Goal: Transaction & Acquisition: Purchase product/service

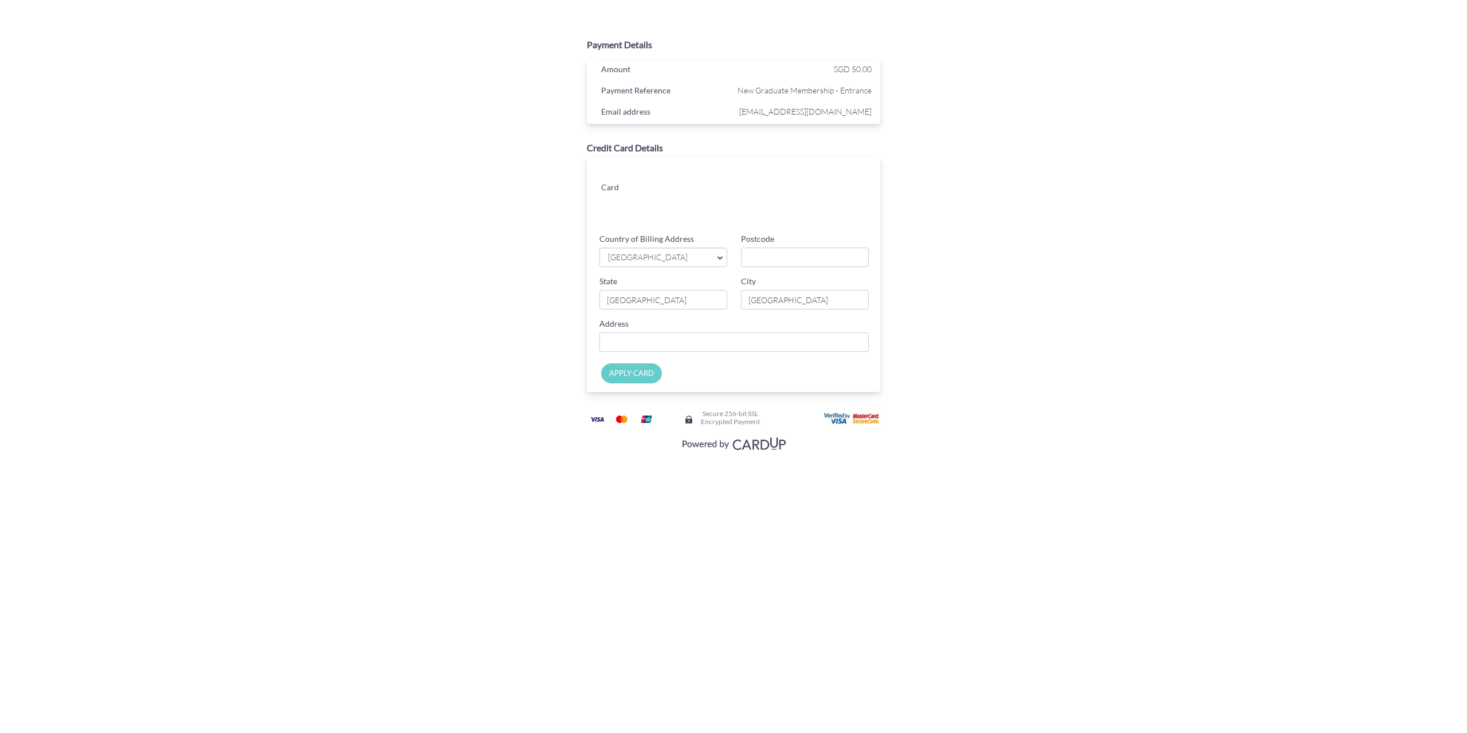
click at [934, 269] on div "Payment Details Amount SGD 50.00 Payment Reference New Graduate Membership - En…" at bounding box center [733, 244] width 559 height 422
click at [668, 255] on span "[GEOGRAPHIC_DATA]" at bounding box center [657, 258] width 101 height 12
click at [822, 254] on input "Postcode" at bounding box center [805, 257] width 128 height 19
type input "643218"
click at [523, 312] on div "Payment Details Amount SGD 50.00 Payment Reference New Graduate Membership - En…" at bounding box center [733, 244] width 559 height 422
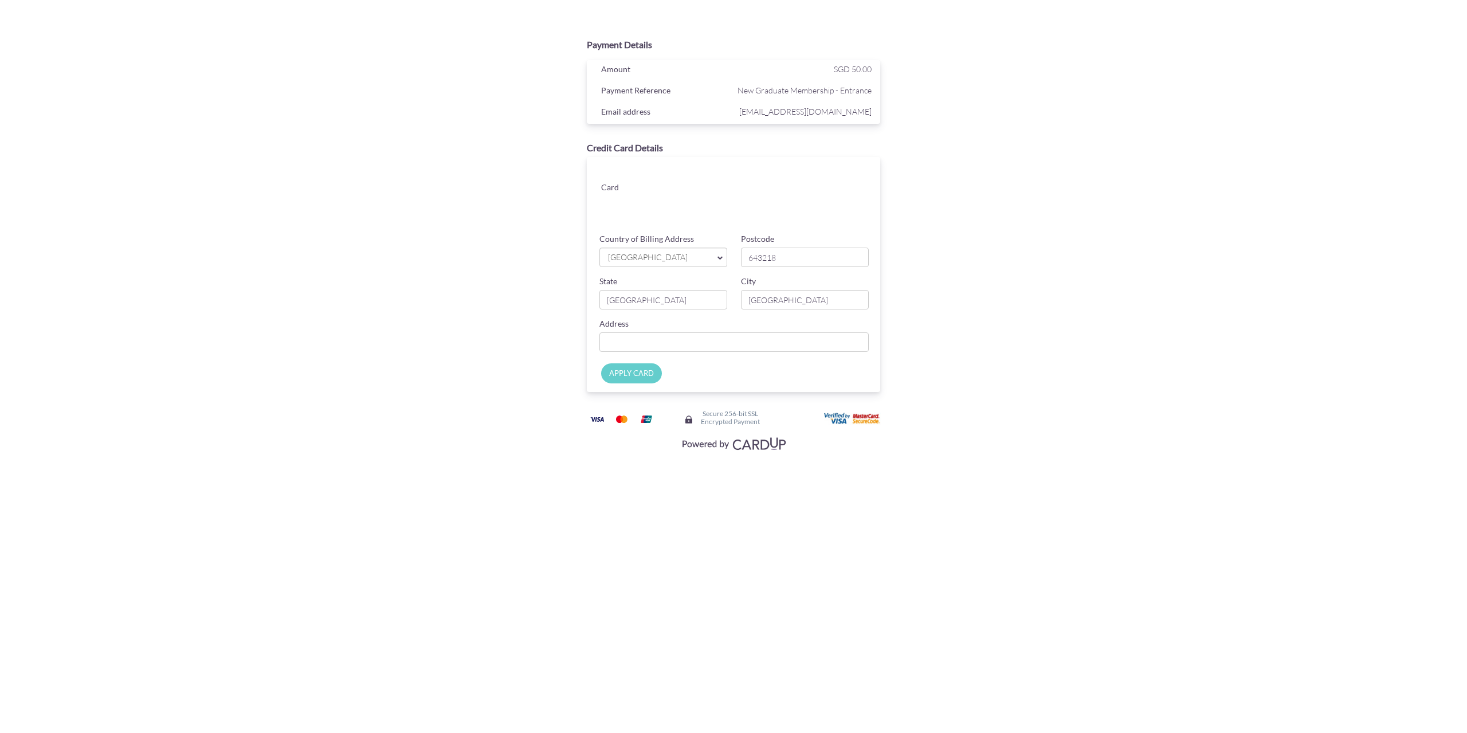
click at [663, 331] on div "Address" at bounding box center [734, 335] width 283 height 34
click at [669, 338] on input "Country of Billing Address" at bounding box center [733, 341] width 269 height 19
type input "Blk [STREET_ADDRESS]"
click at [824, 354] on div "Address Blk [STREET_ADDRESS]" at bounding box center [734, 339] width 283 height 42
click at [632, 378] on input "APPLY CARD" at bounding box center [631, 373] width 61 height 20
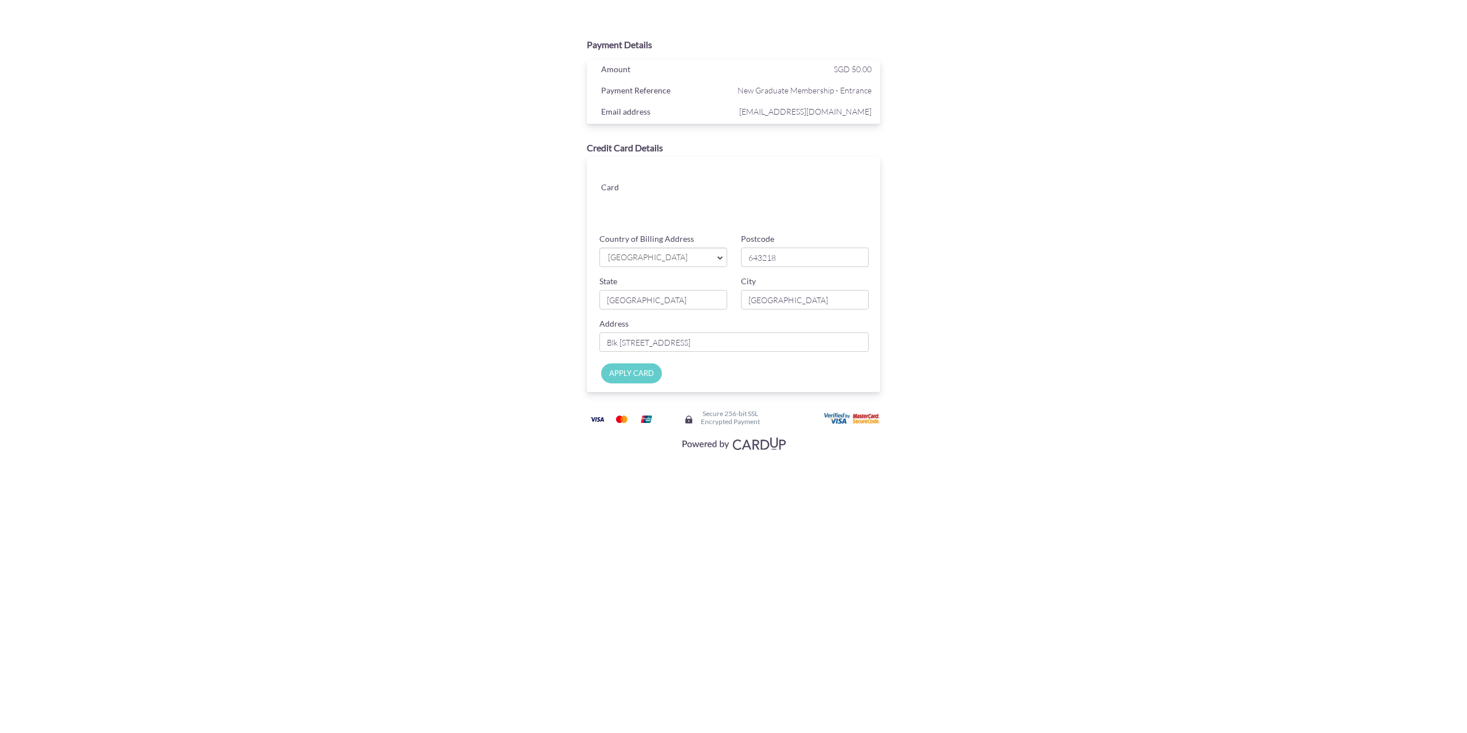
type input "Applying..."
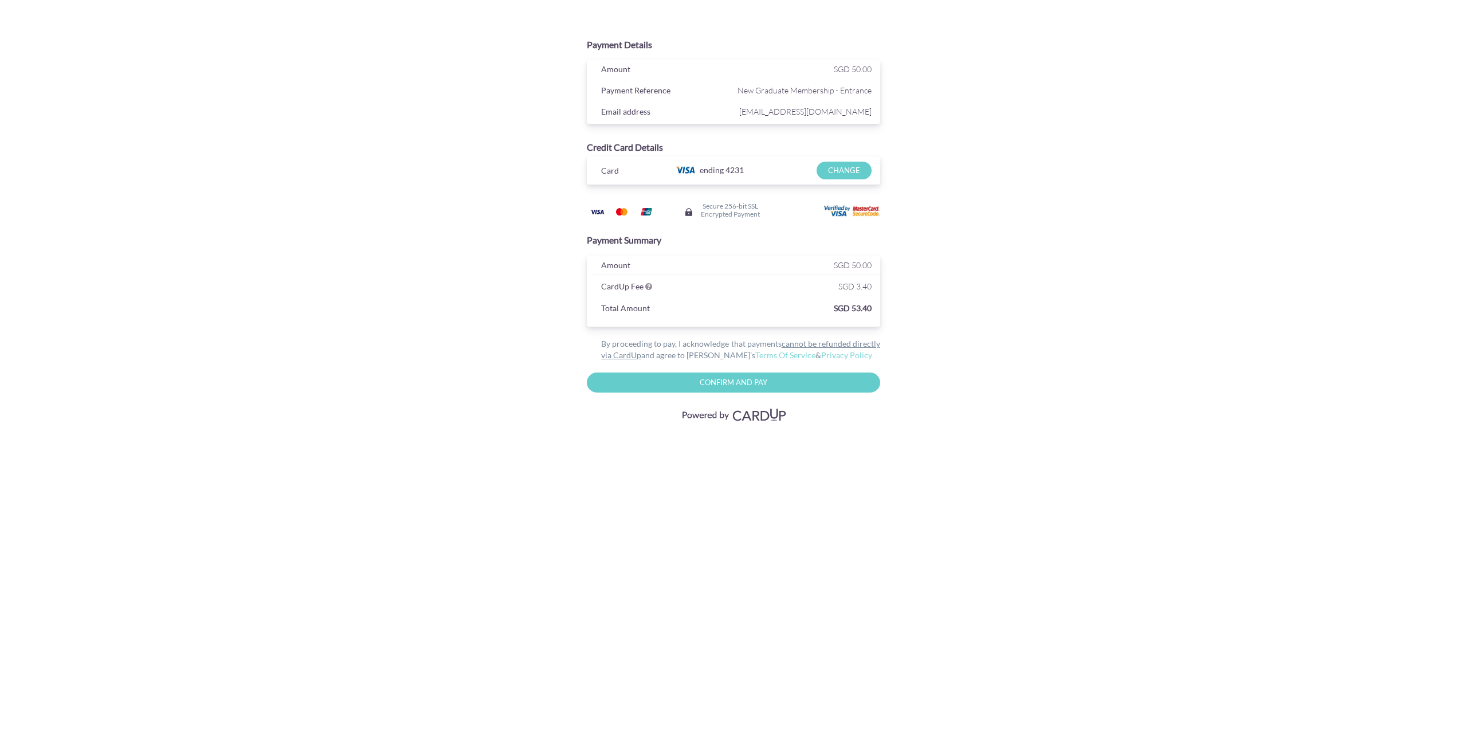
click at [753, 378] on input "Confirm and Pay" at bounding box center [733, 383] width 293 height 20
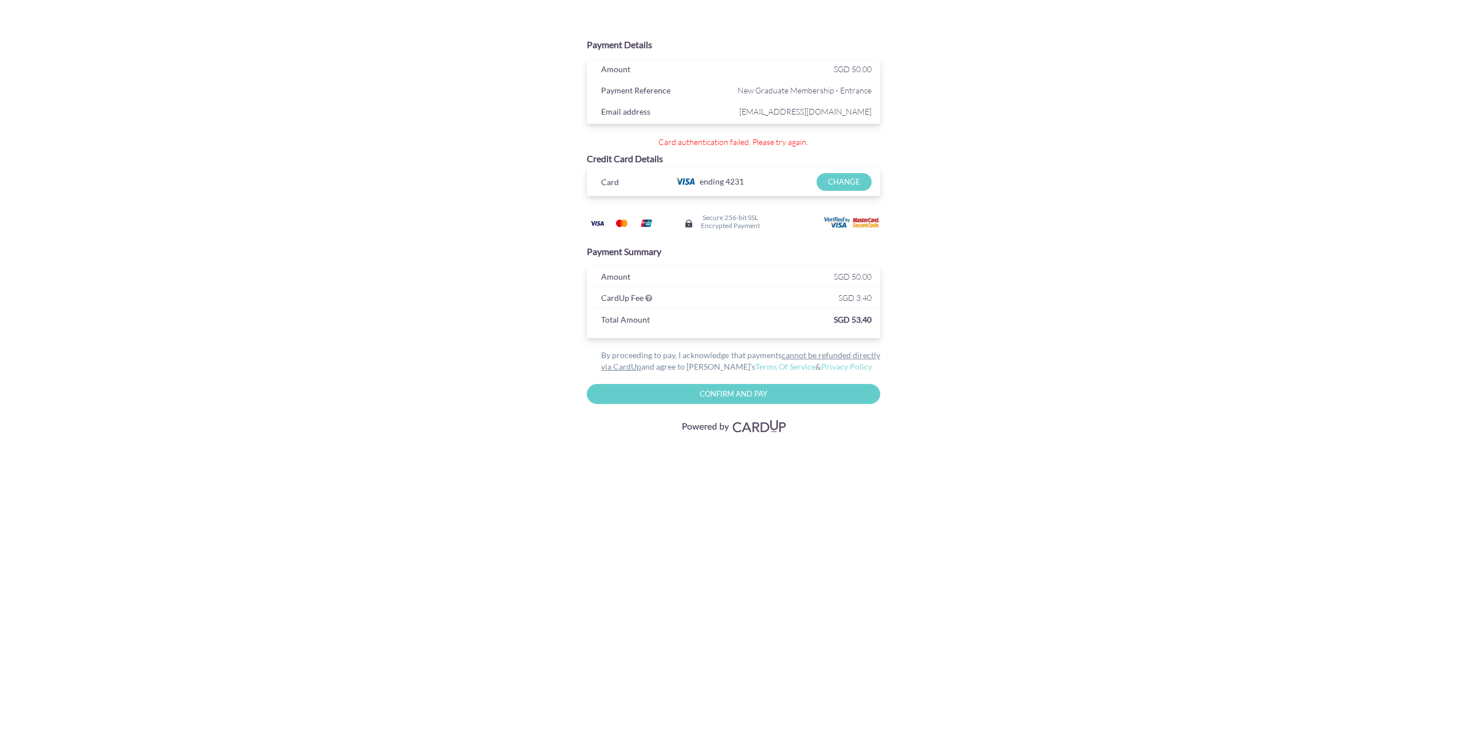
click at [727, 391] on input "Confirm And Pay" at bounding box center [733, 394] width 293 height 20
type input "Please wait..."
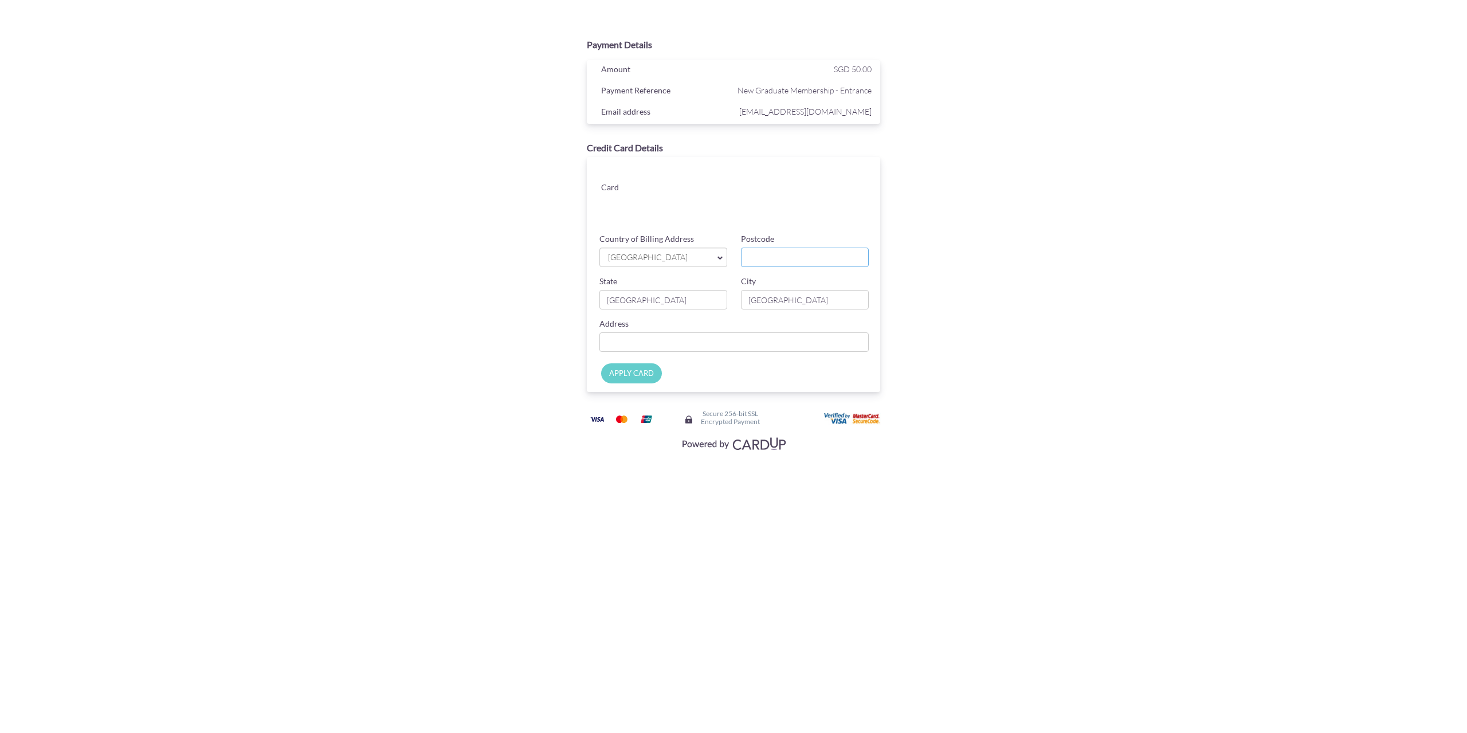
click at [774, 262] on input "Postcode" at bounding box center [805, 257] width 128 height 19
type input "643218"
type input "Blk [STREET_ADDRESS]"
click at [618, 372] on input "APPLY CARD" at bounding box center [631, 373] width 61 height 20
type input "Applying..."
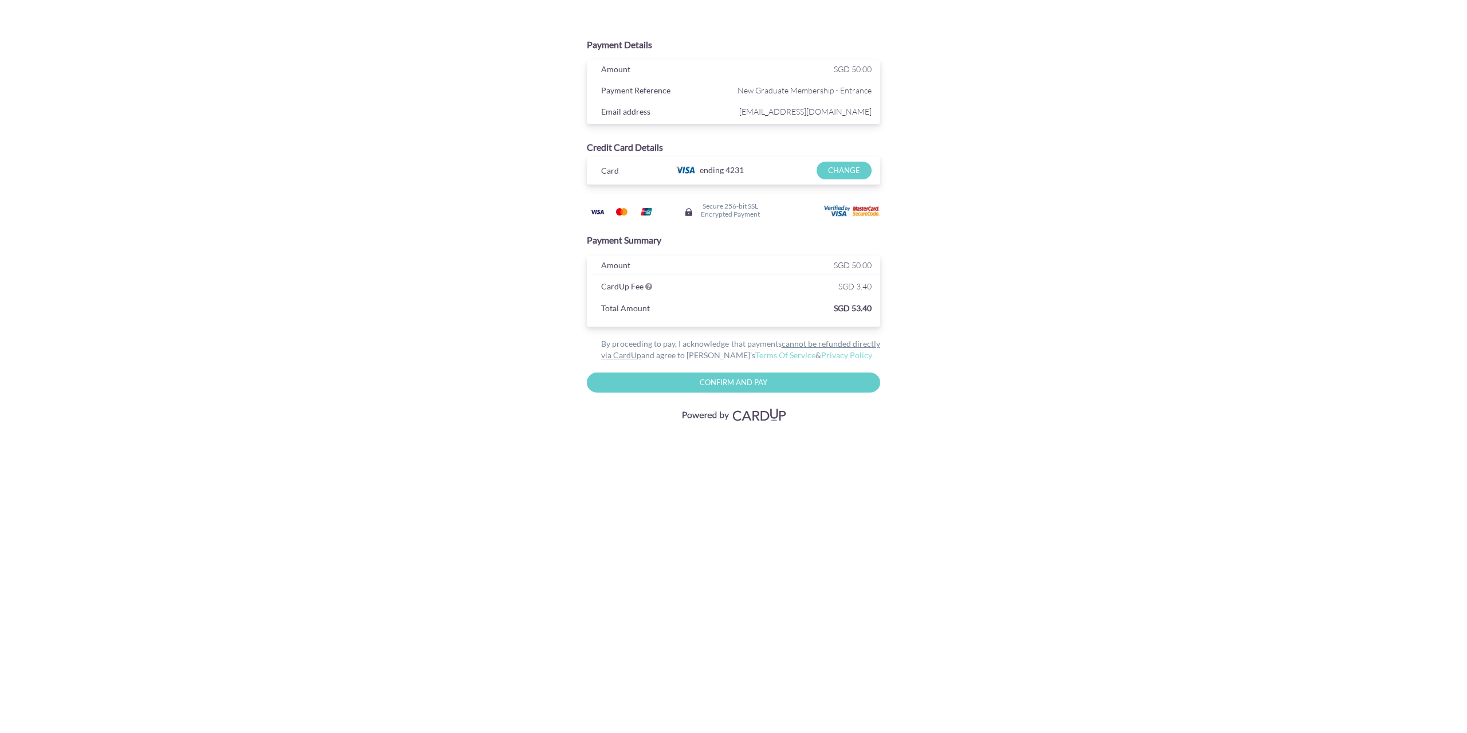
click at [757, 384] on input "Confirm and Pay" at bounding box center [733, 383] width 293 height 20
type input "Please wait..."
